Goal: Navigation & Orientation: Go to known website

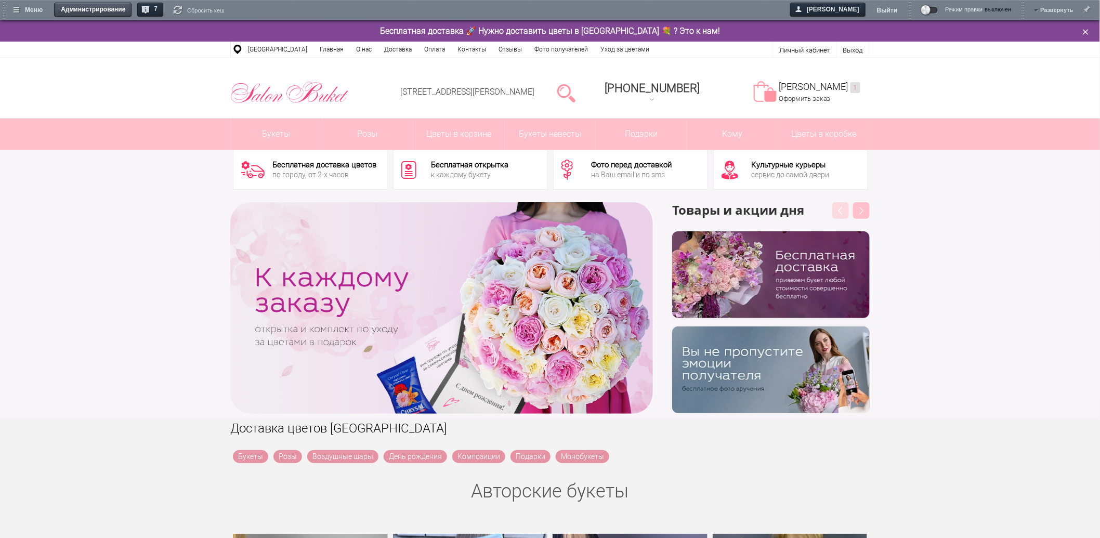
click at [74, 11] on span "Администрирование" at bounding box center [94, 10] width 76 height 15
